Goal: Information Seeking & Learning: Learn about a topic

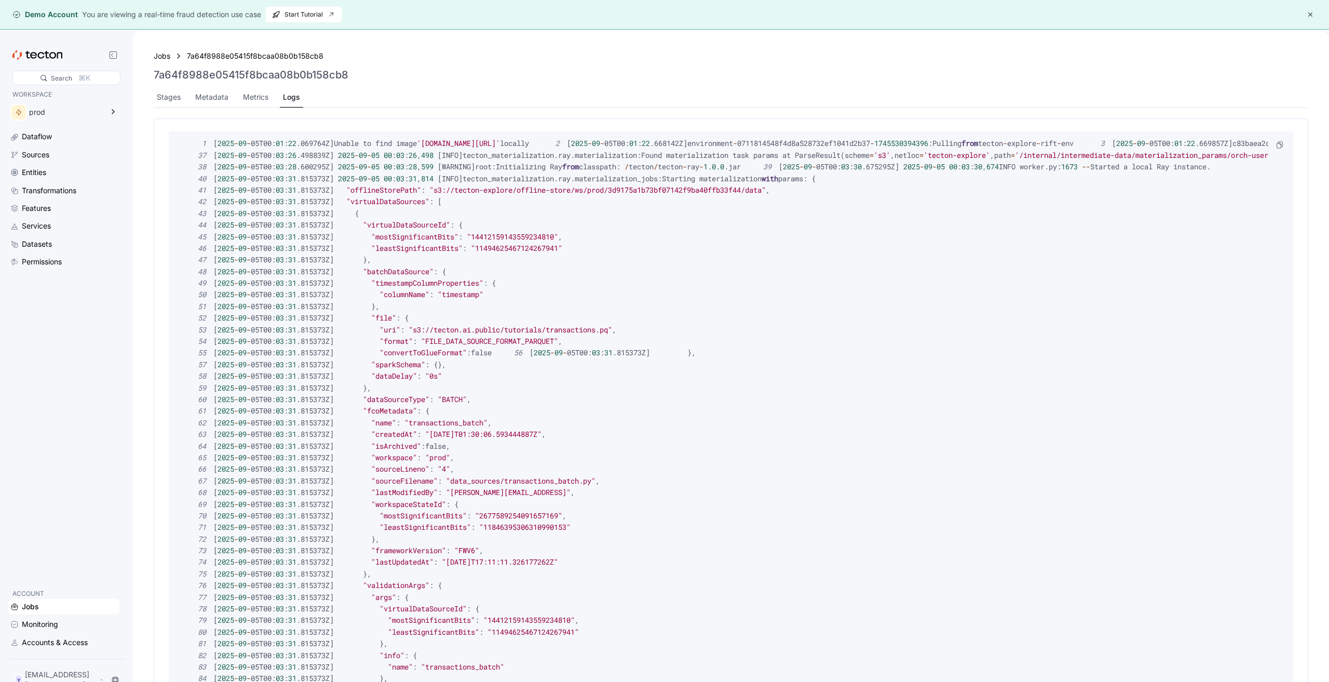
click at [232, 96] on div "Stages Metadata Metrics Logs" at bounding box center [731, 97] width 1154 height 21
click at [209, 97] on div "Metadata" at bounding box center [211, 96] width 33 height 11
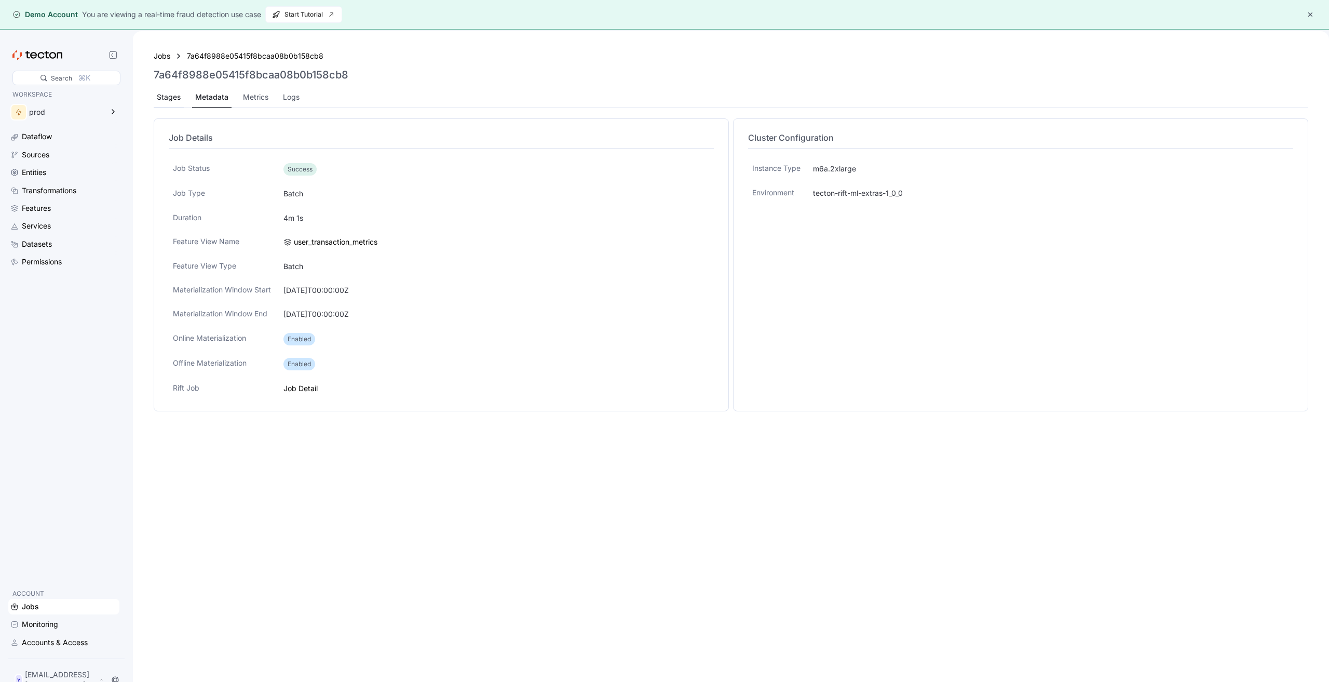
click at [174, 95] on div "Stages" at bounding box center [169, 96] width 24 height 11
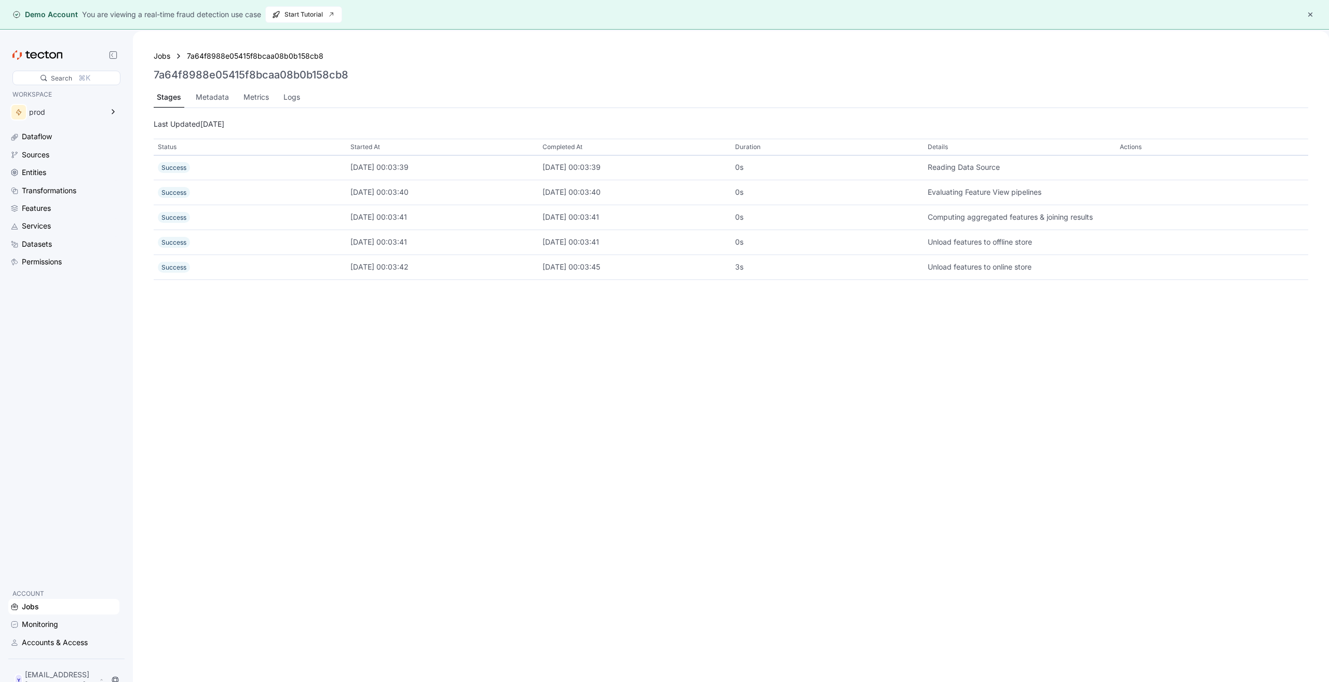
click at [49, 603] on div "Jobs" at bounding box center [70, 606] width 96 height 11
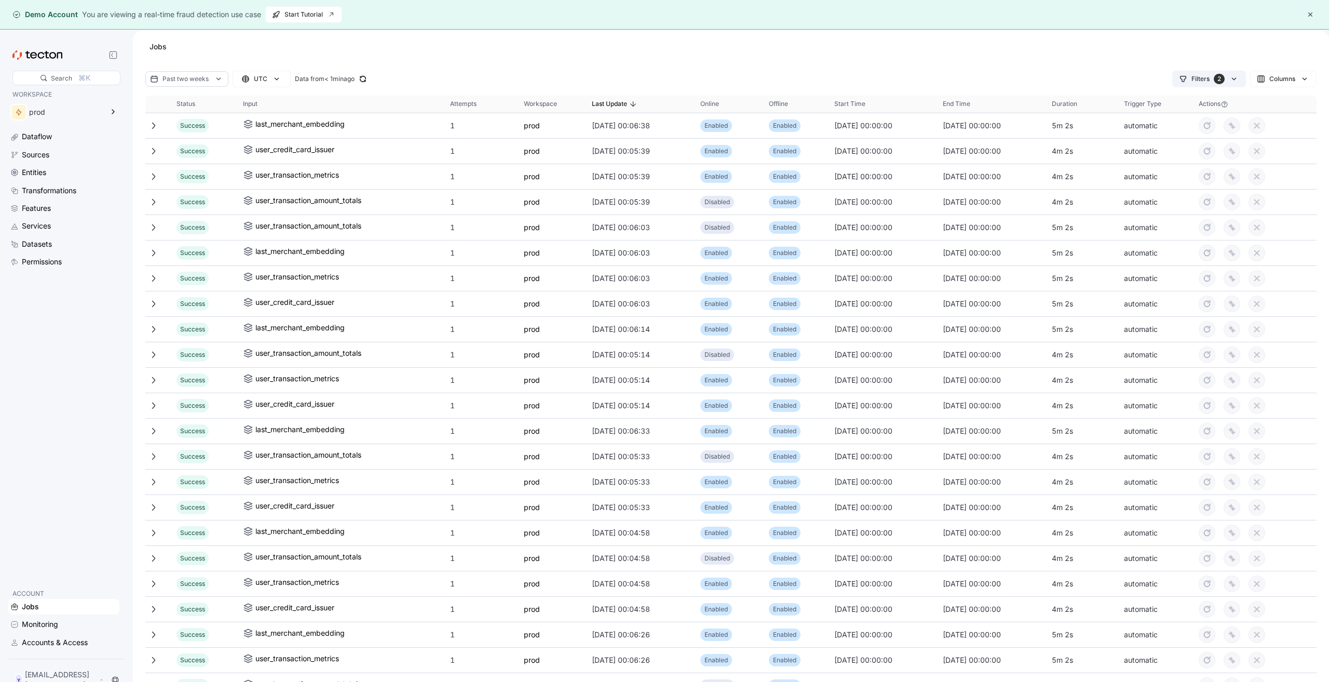
click at [1210, 87] on button "Filters 2" at bounding box center [1209, 79] width 74 height 17
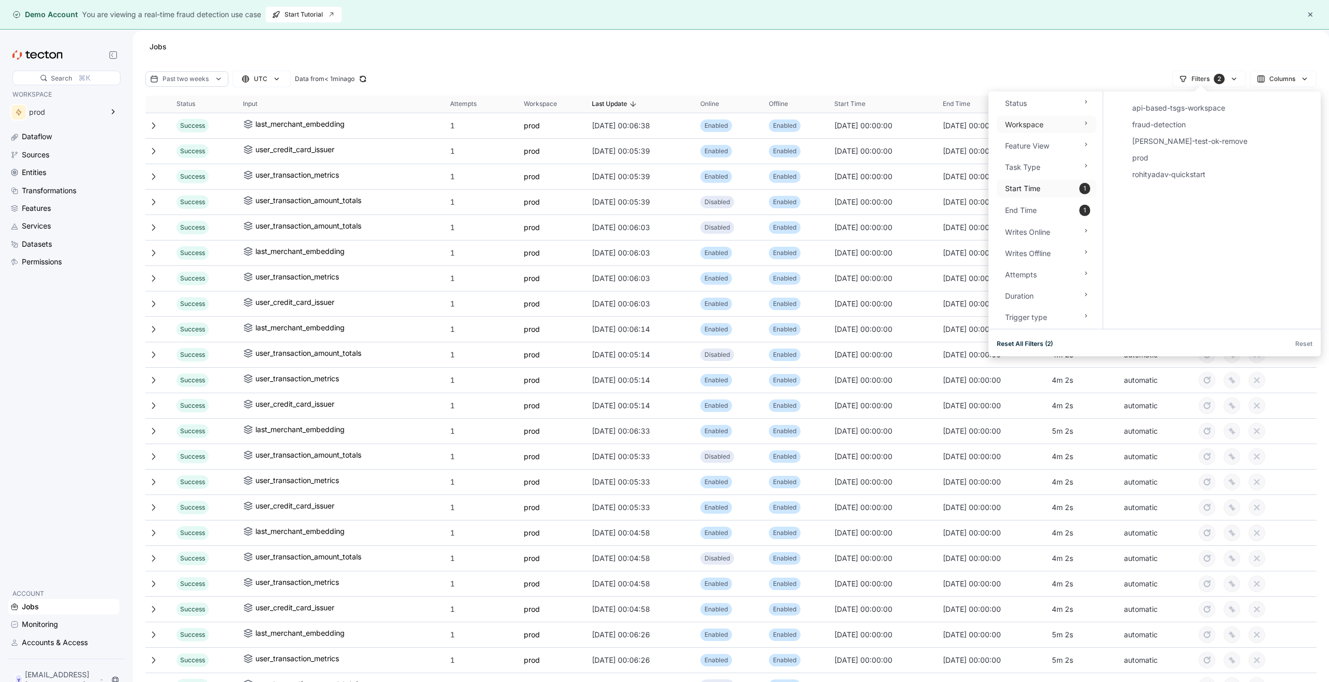
click at [1069, 187] on div "Start Time 1" at bounding box center [1047, 189] width 100 height 18
click at [1026, 160] on div "Task Type" at bounding box center [1047, 166] width 100 height 17
click at [1013, 73] on div "Filters 2 Columns" at bounding box center [845, 79] width 941 height 17
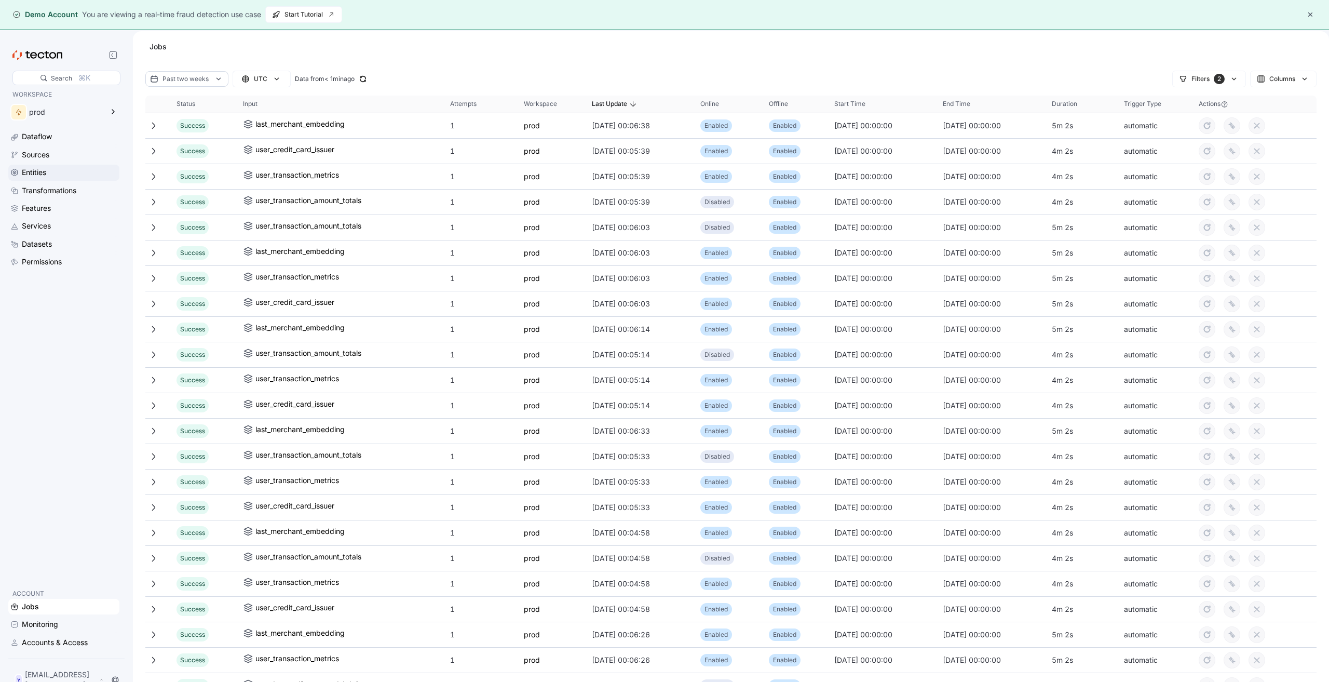
click at [57, 176] on div "Entities" at bounding box center [70, 172] width 96 height 11
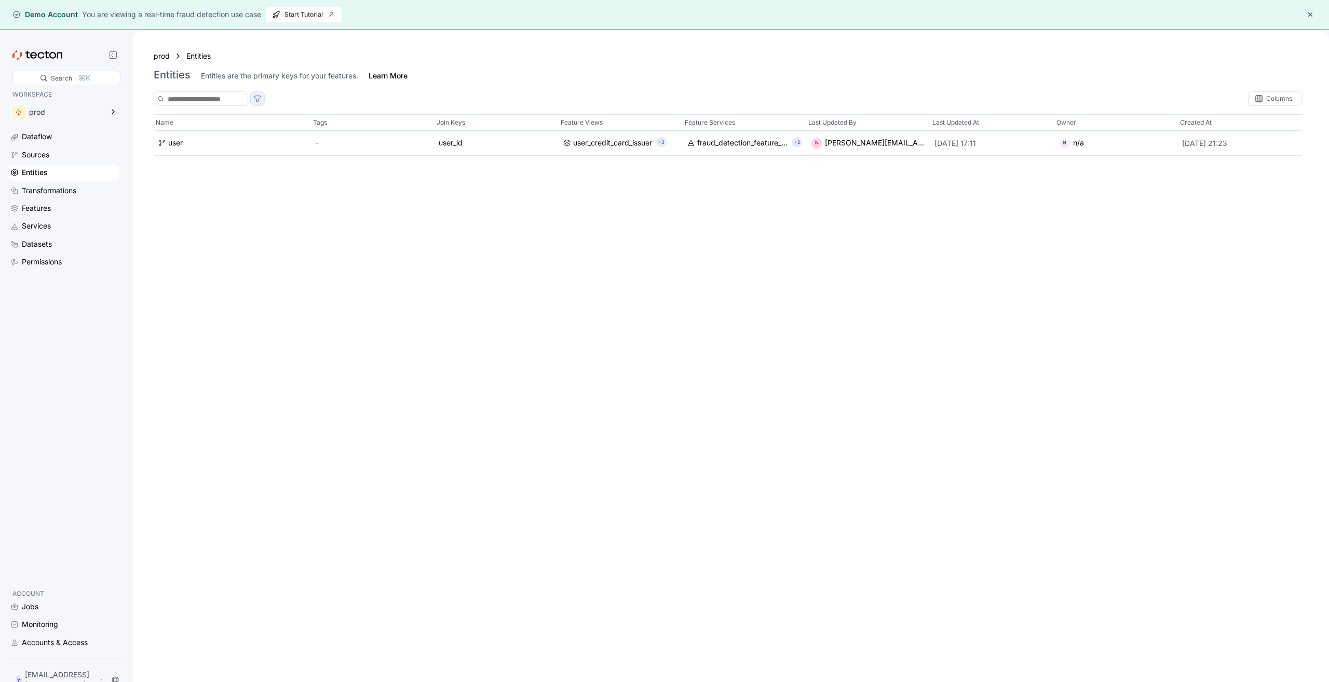
click at [268, 98] on div at bounding box center [257, 98] width 21 height 13
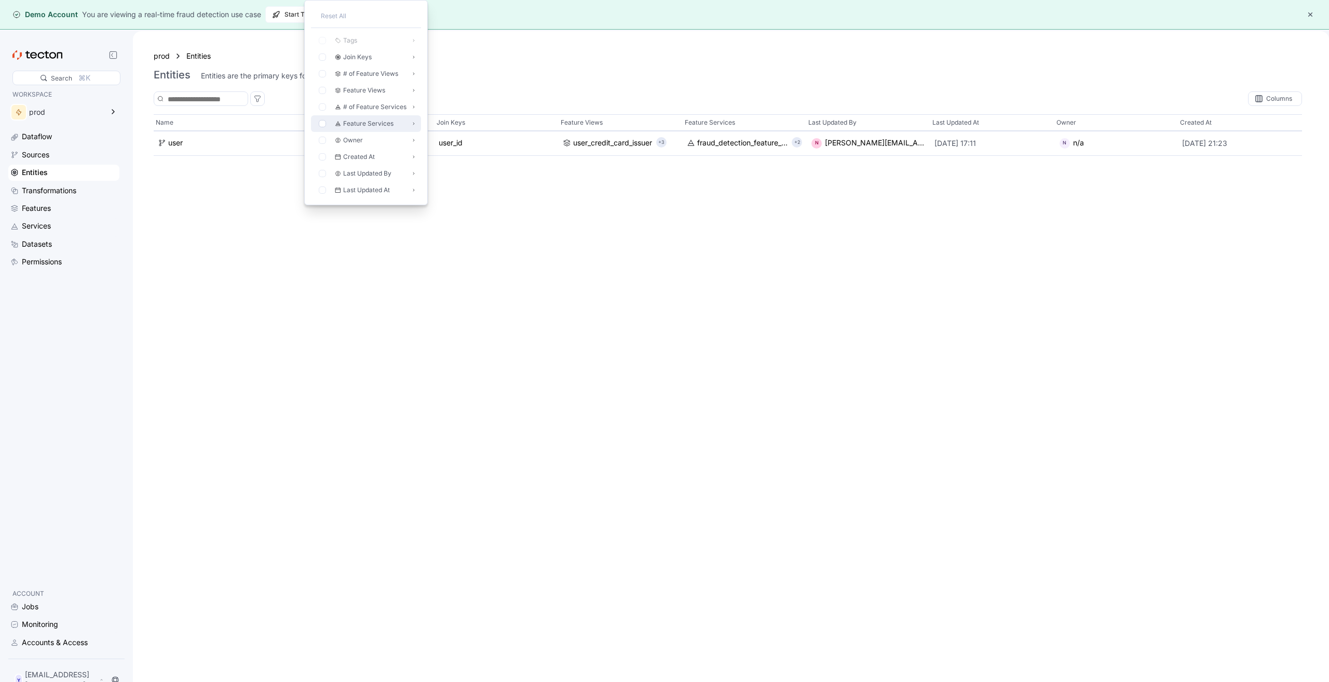
click at [320, 124] on icon at bounding box center [322, 123] width 7 height 7
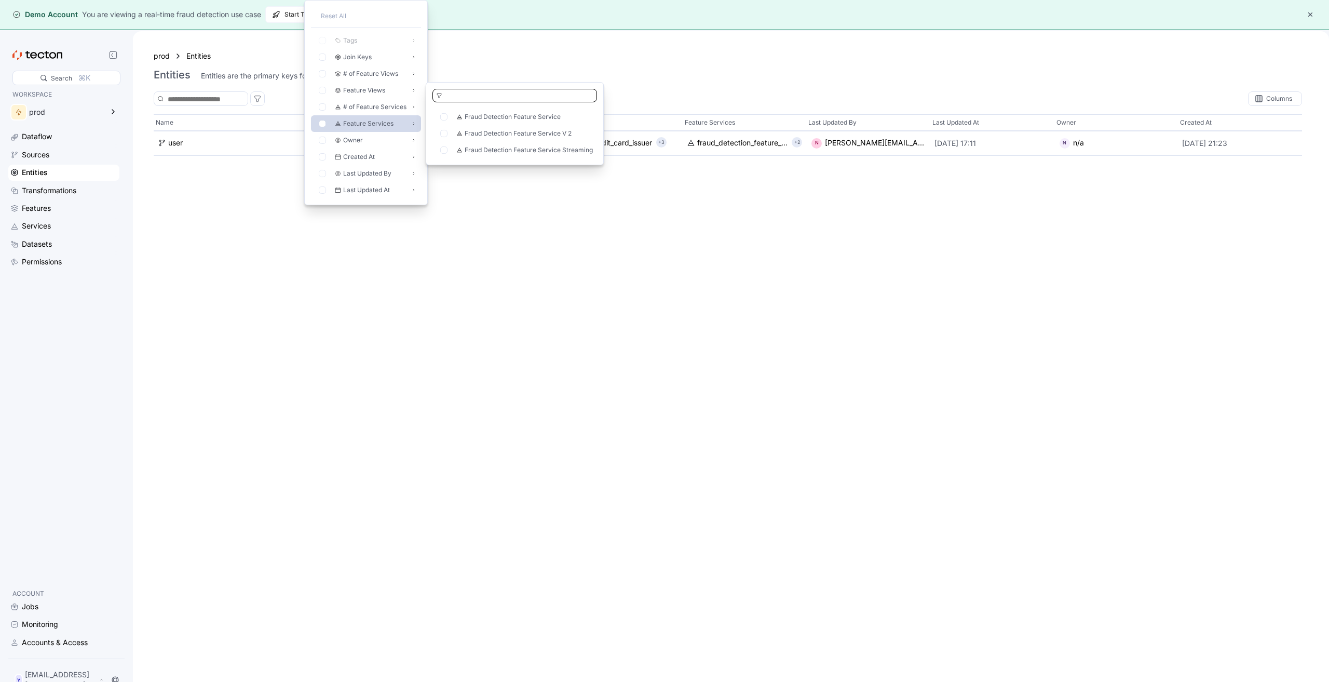
click at [320, 124] on icon at bounding box center [322, 123] width 7 height 7
click at [324, 144] on div at bounding box center [324, 140] width 18 height 12
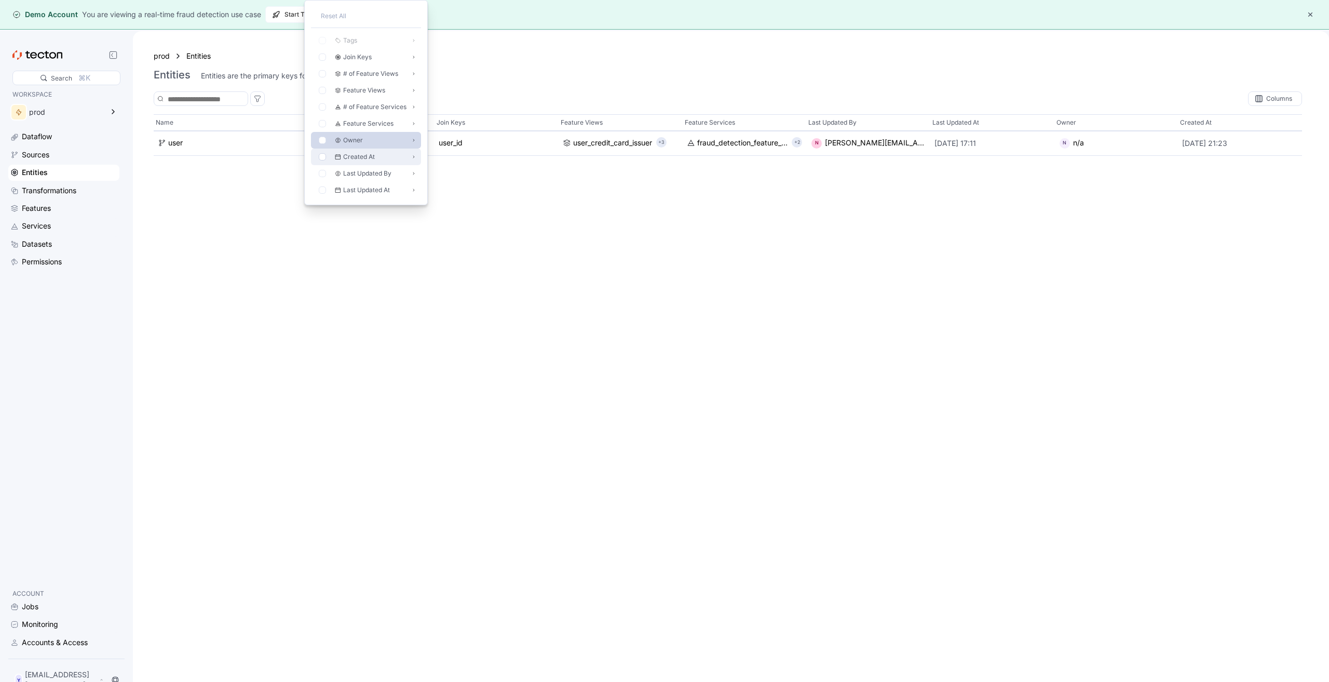
click at [322, 156] on icon at bounding box center [322, 156] width 7 height 7
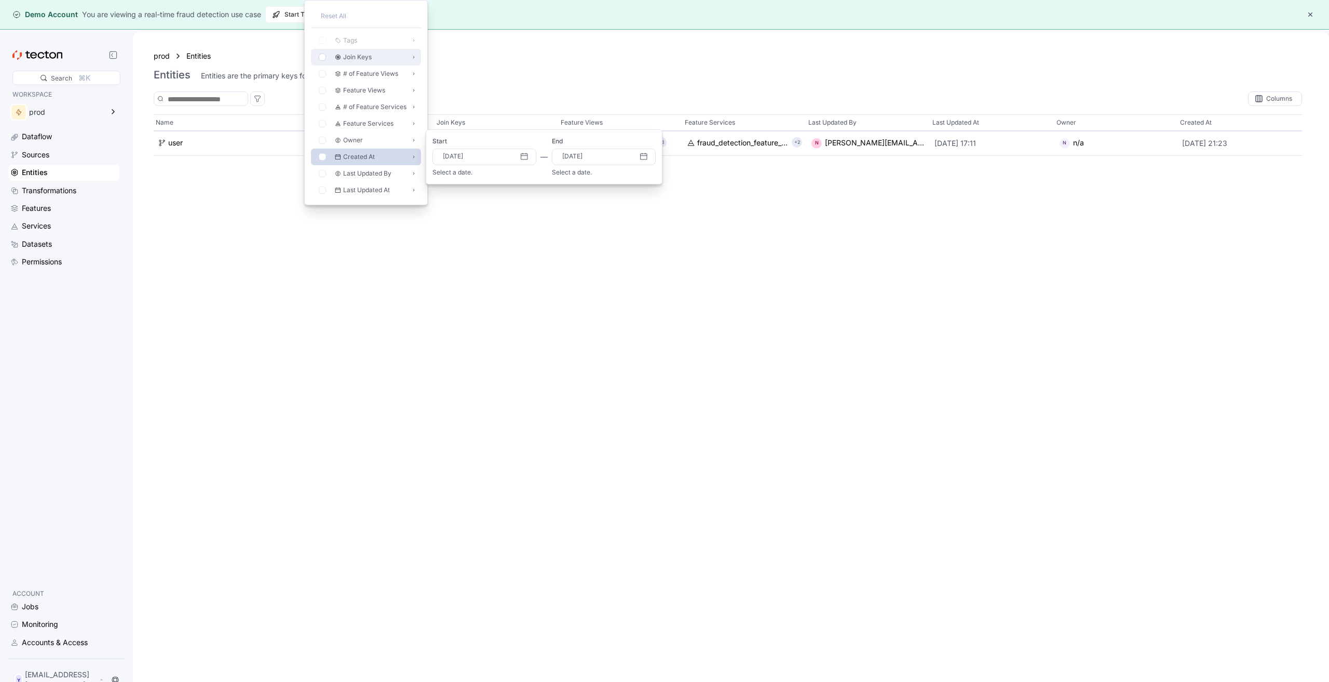
click at [321, 62] on div at bounding box center [324, 57] width 18 height 12
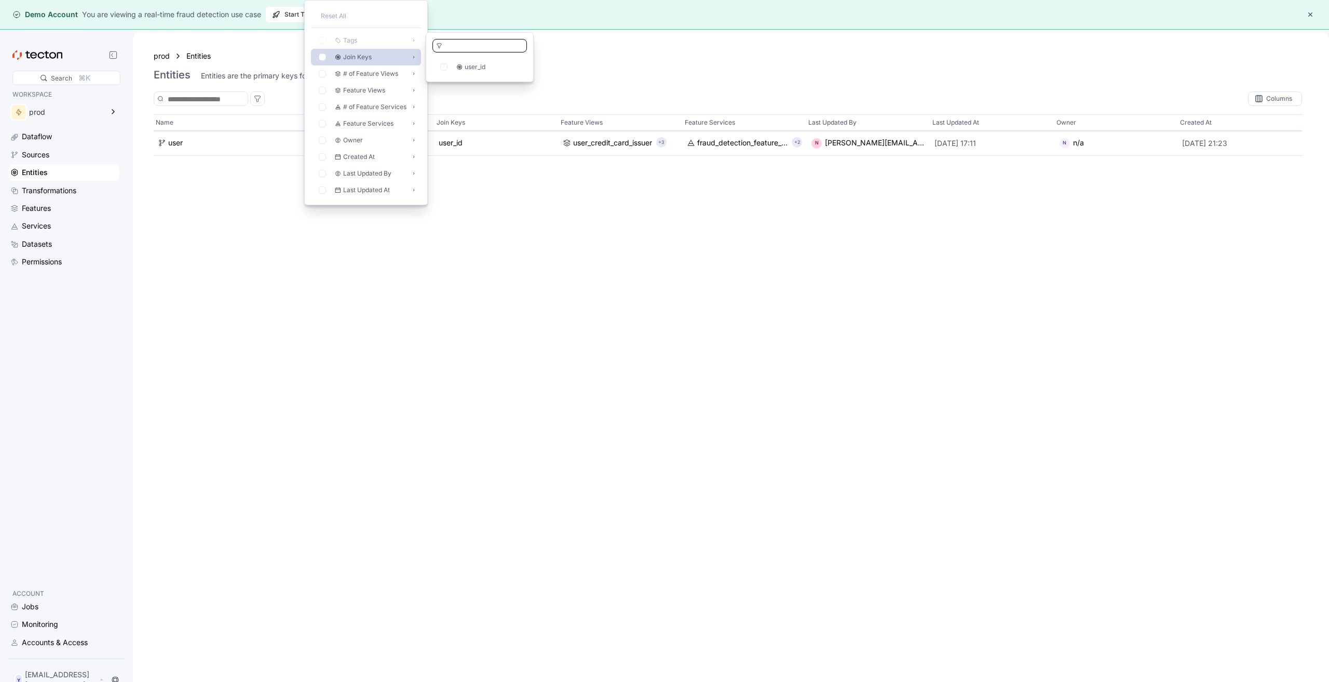
click at [235, 213] on div "Name Tags Join Keys Feature Views Feature Services Last Updated By Last Updated…" at bounding box center [728, 408] width 1148 height 588
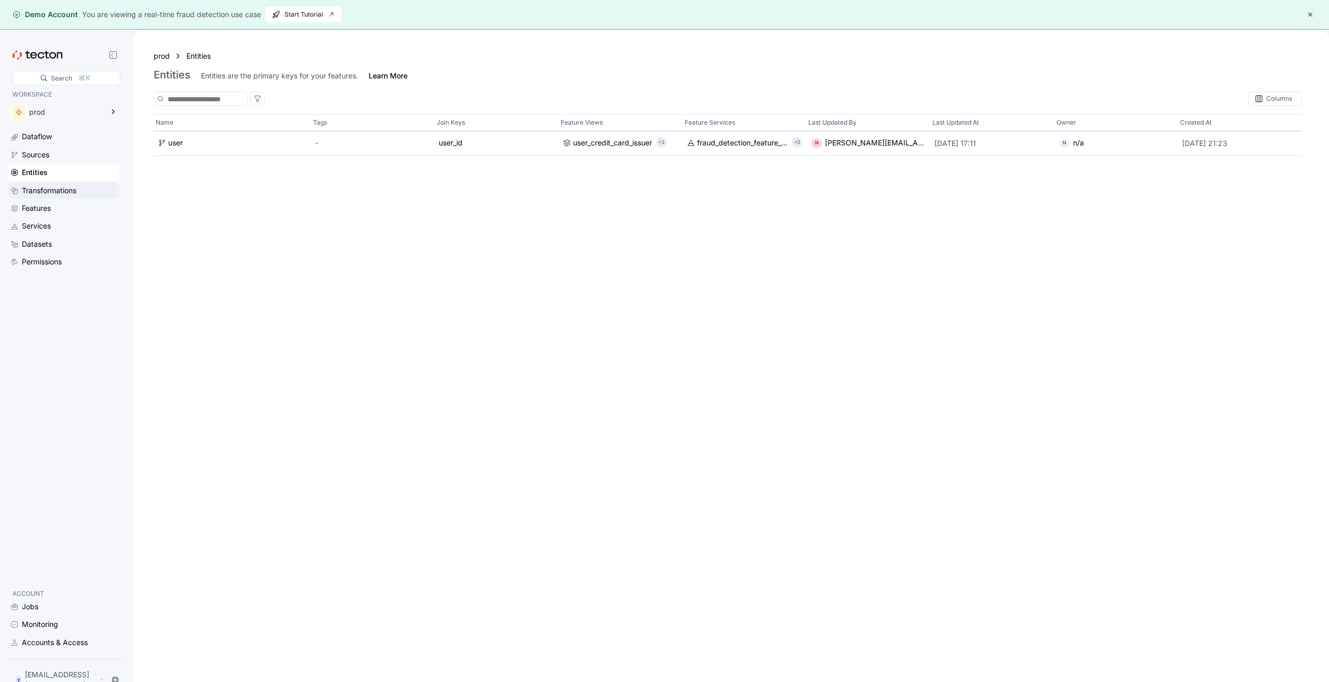
click at [81, 189] on div "Transformations" at bounding box center [70, 190] width 96 height 11
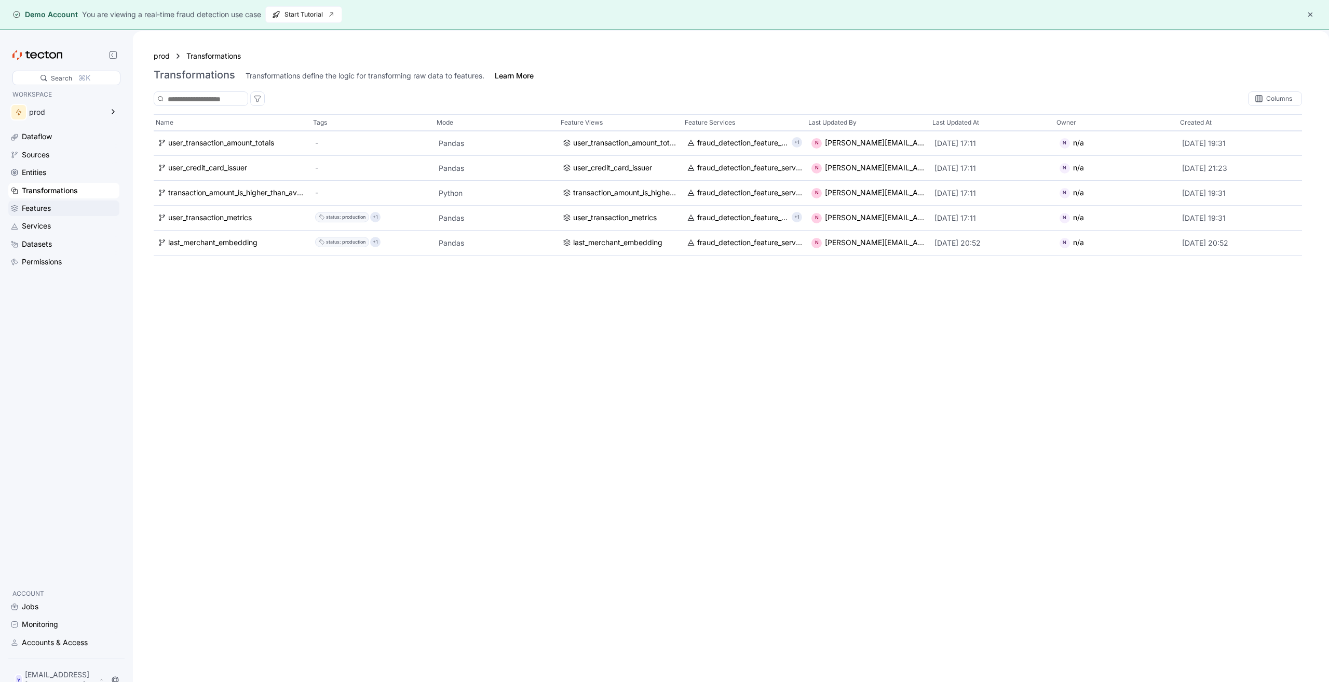
click at [76, 205] on div "Features" at bounding box center [70, 207] width 96 height 11
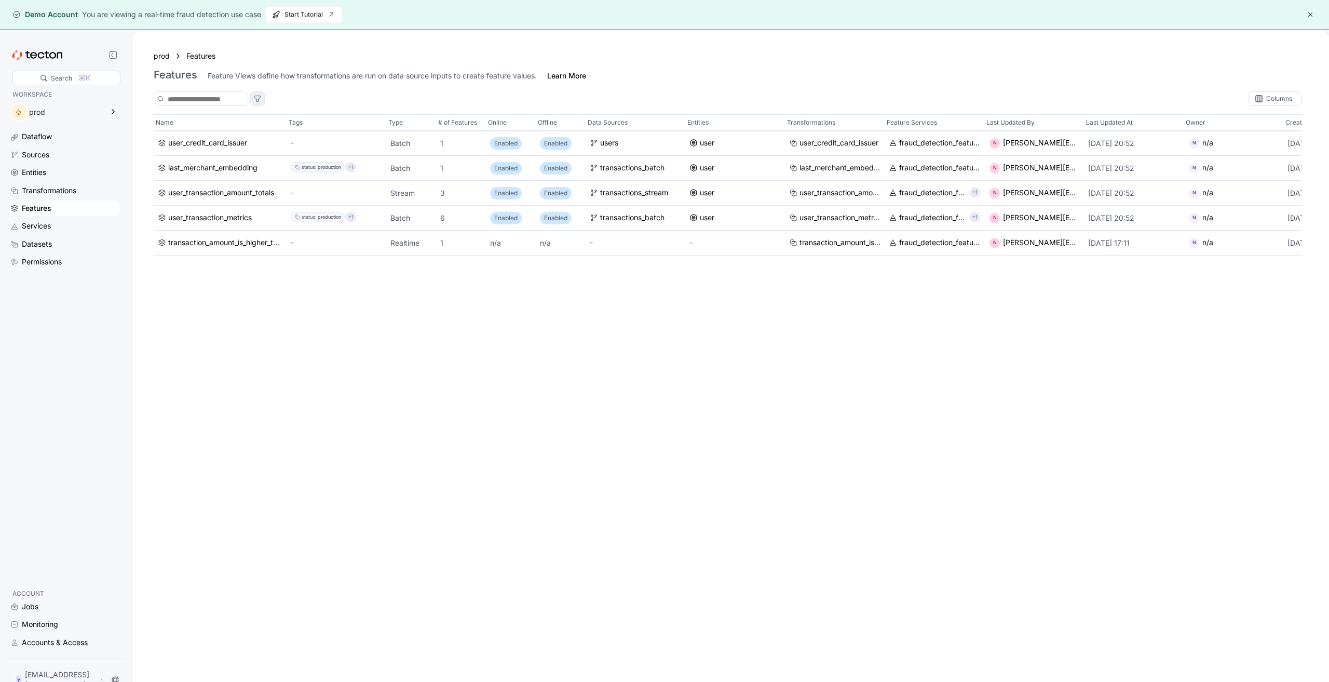
click at [262, 97] on icon at bounding box center [257, 98] width 8 height 8
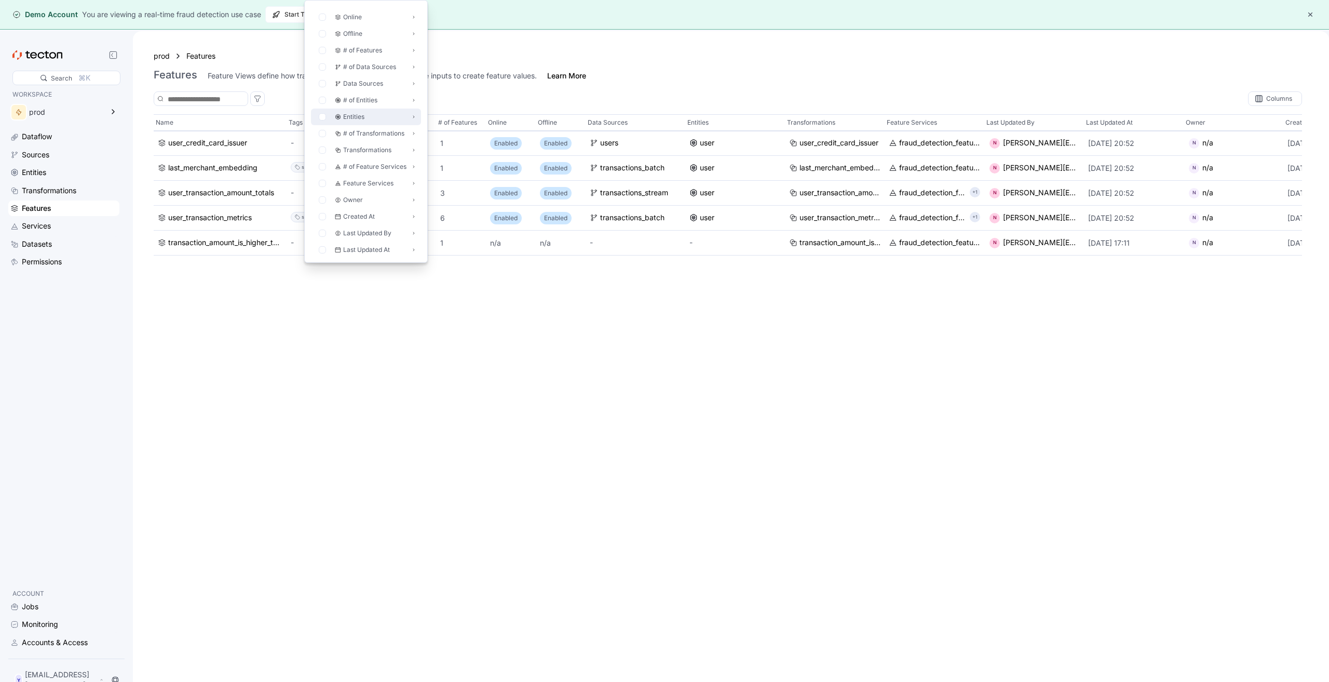
scroll to position [59, 0]
click at [550, 377] on div "Name Tags Type # of Features Online Offline Data Sources Entities Transformatio…" at bounding box center [728, 408] width 1148 height 588
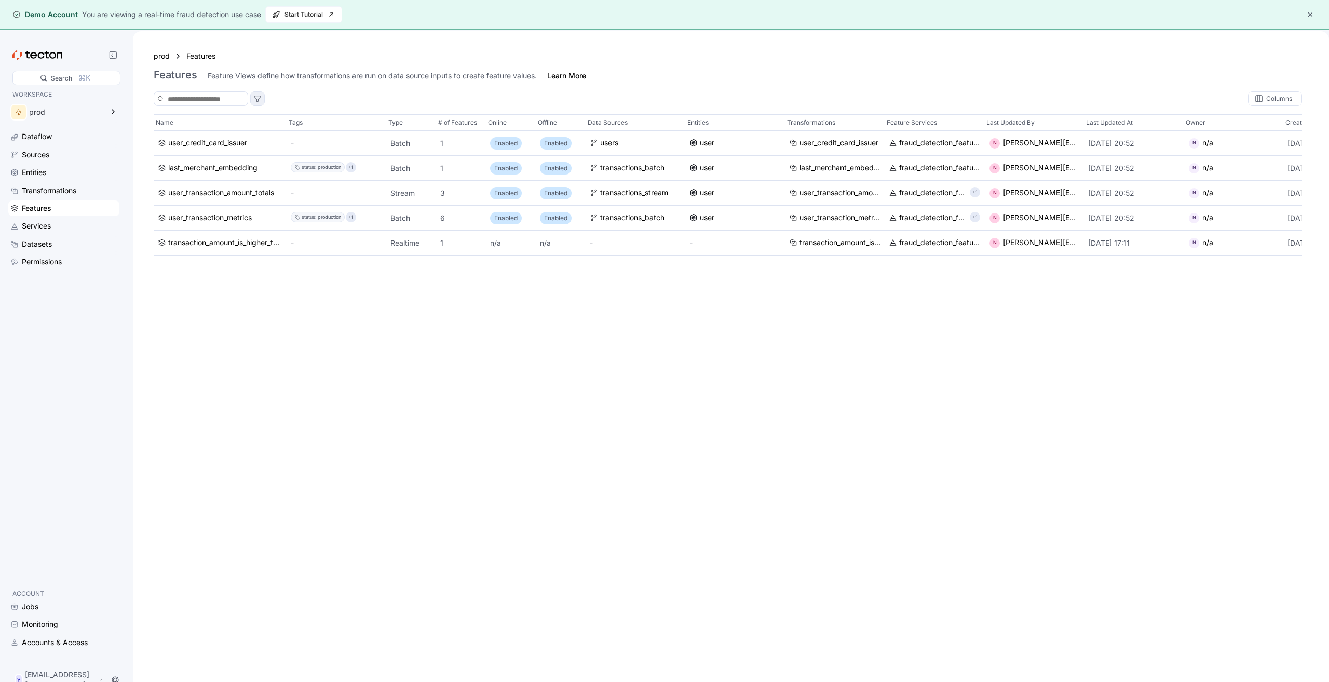
click at [262, 95] on icon at bounding box center [257, 98] width 8 height 8
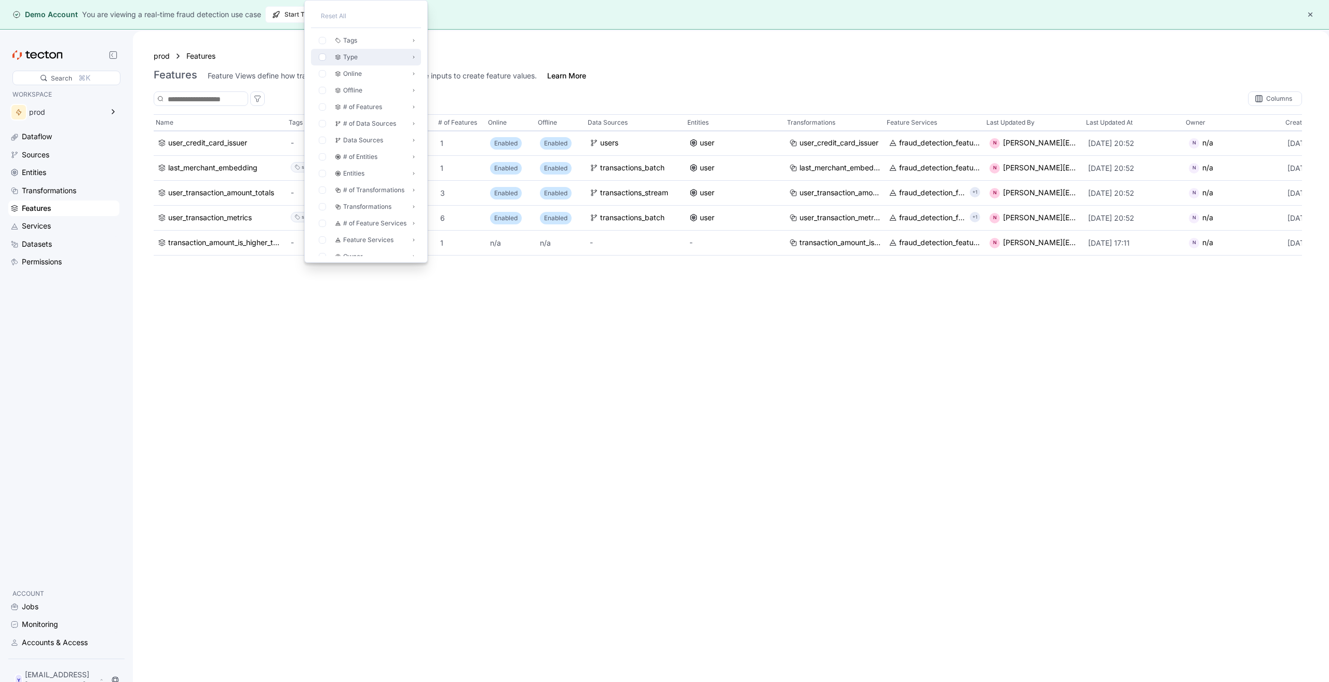
click at [321, 55] on icon at bounding box center [322, 56] width 7 height 7
click at [445, 50] on icon at bounding box center [443, 50] width 7 height 7
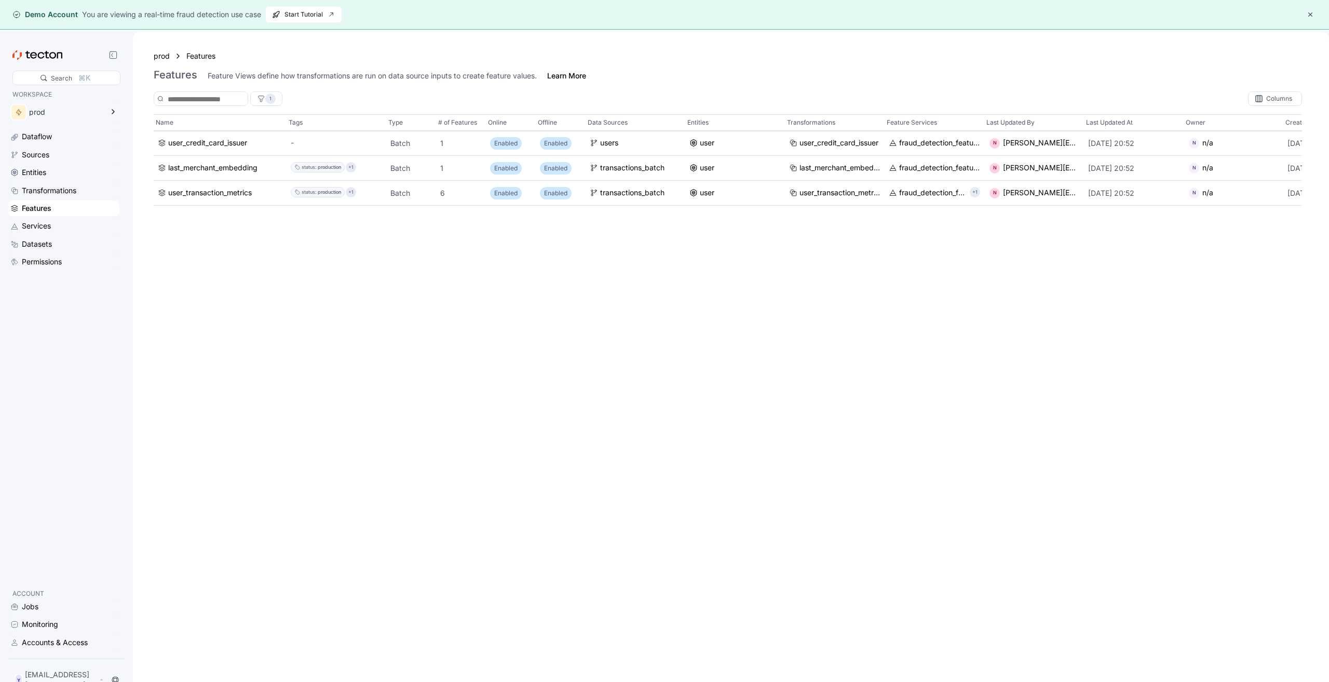
click at [542, 317] on div "Name Tags Type # of Features Online Offline Data Sources Entities Transformatio…" at bounding box center [728, 408] width 1148 height 588
